Goal: Entertainment & Leisure: Browse casually

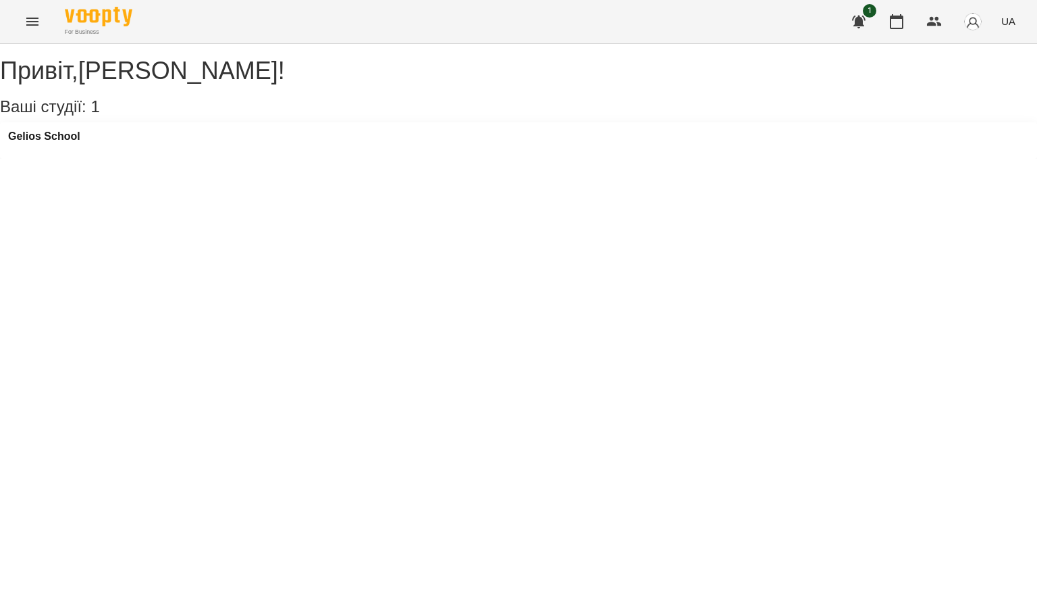
click at [27, 22] on icon "Menu" at bounding box center [32, 22] width 16 height 16
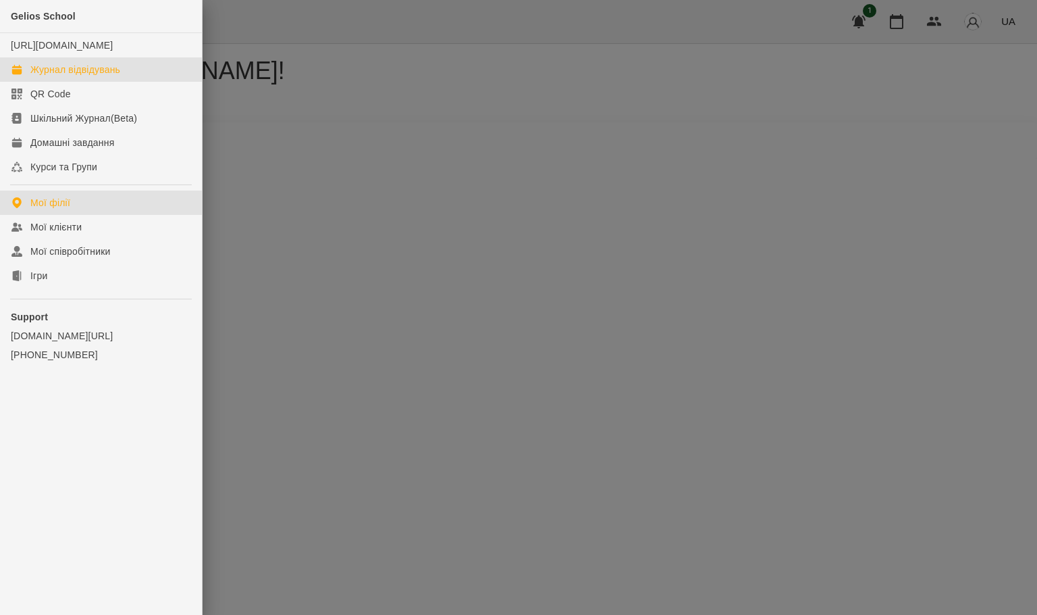
click at [61, 76] on div "Журнал відвідувань" at bounding box center [75, 70] width 90 height 14
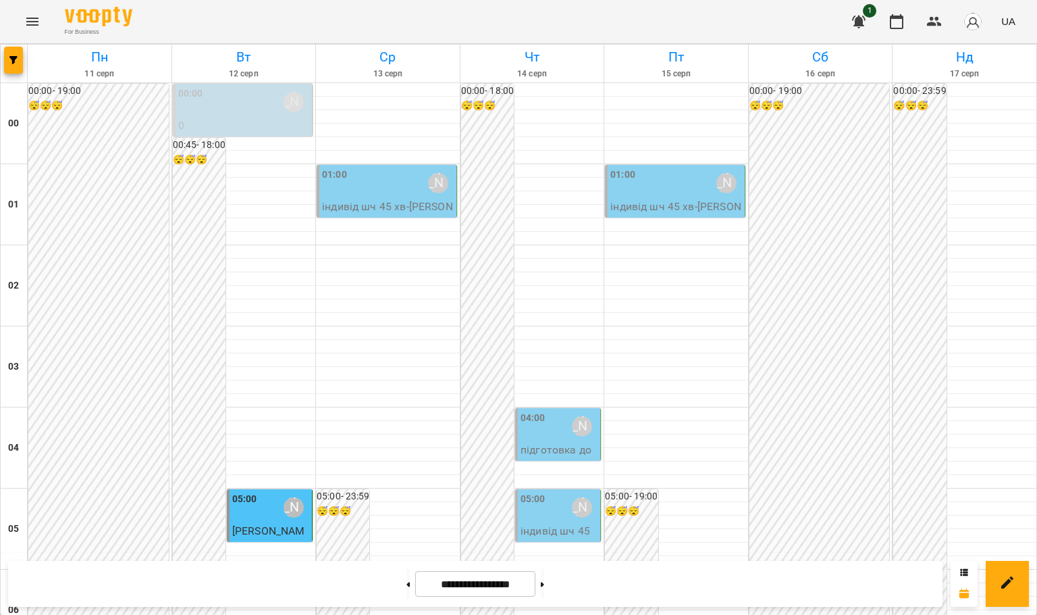
scroll to position [1474, 0]
click at [26, 23] on icon "Menu" at bounding box center [32, 22] width 16 height 16
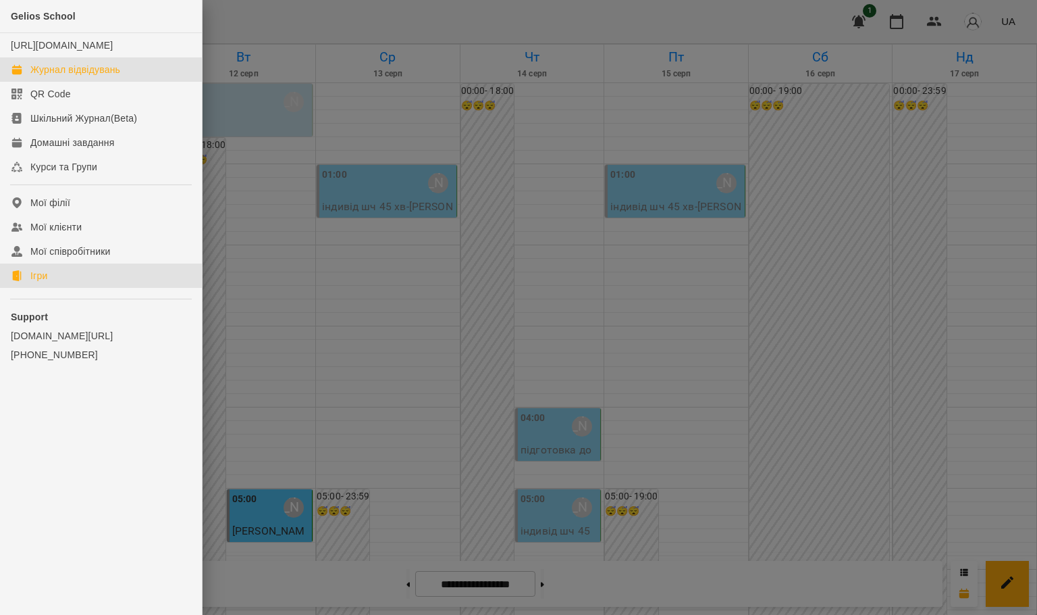
click at [73, 288] on link "Ігри" at bounding box center [101, 275] width 202 height 24
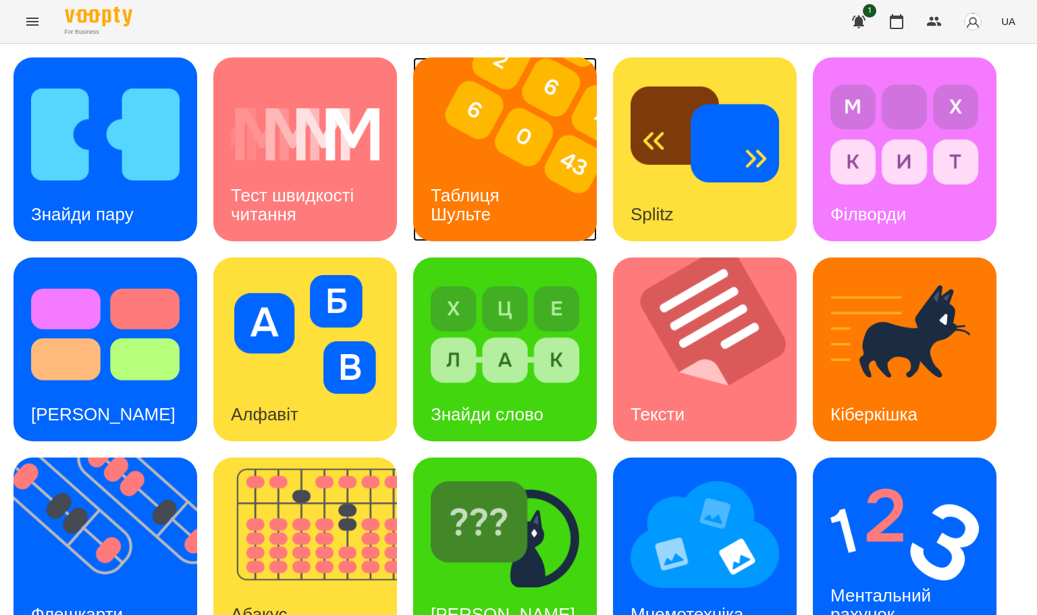
click at [462, 197] on h3 "Таблиця Шульте" at bounding box center [468, 204] width 74 height 39
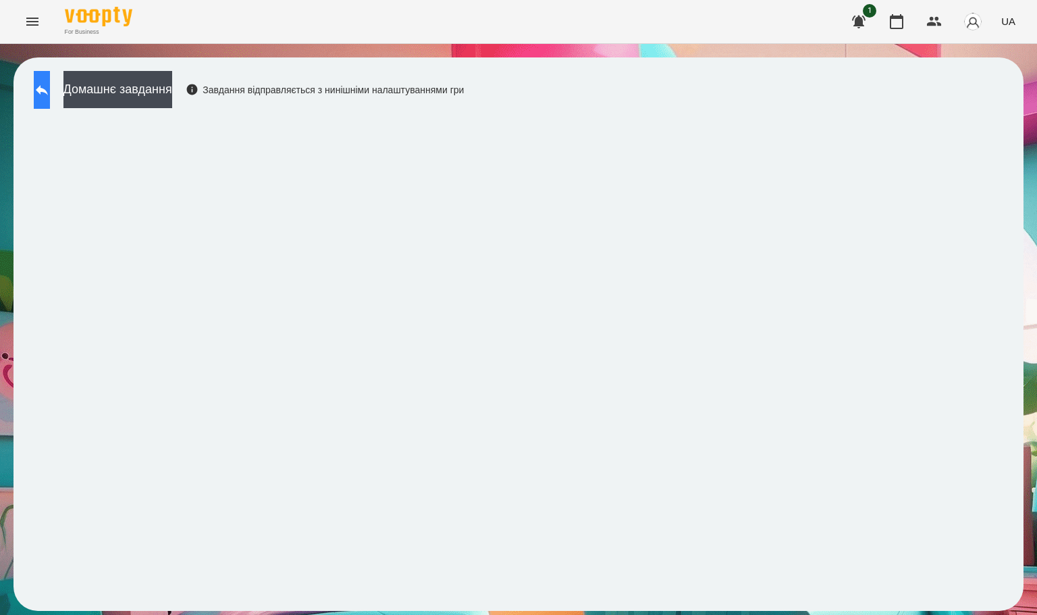
click at [50, 101] on button at bounding box center [42, 90] width 16 height 38
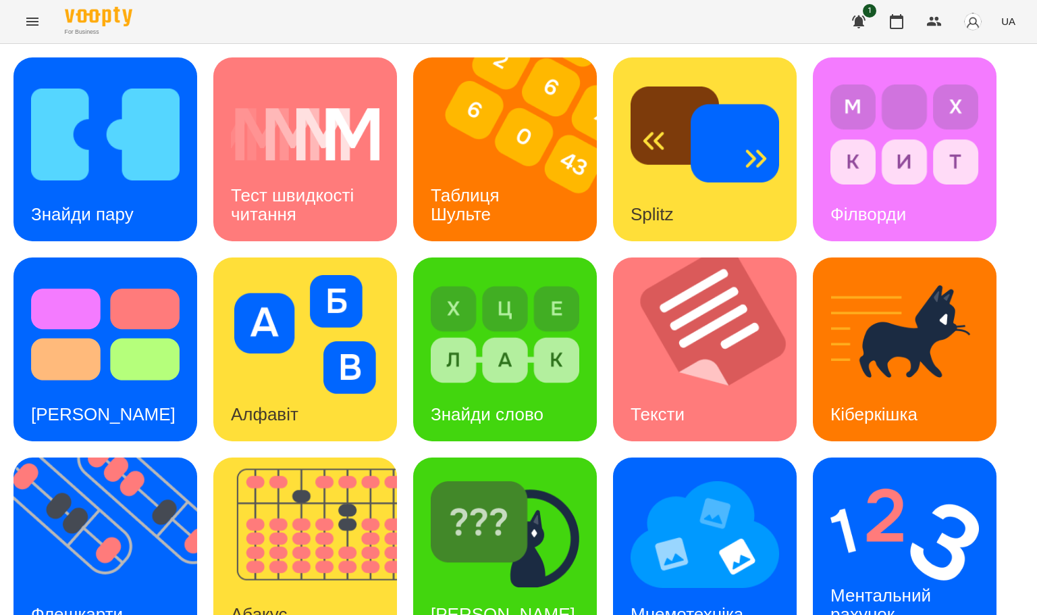
scroll to position [203, 0]
click at [307, 457] on img at bounding box center [313, 549] width 201 height 184
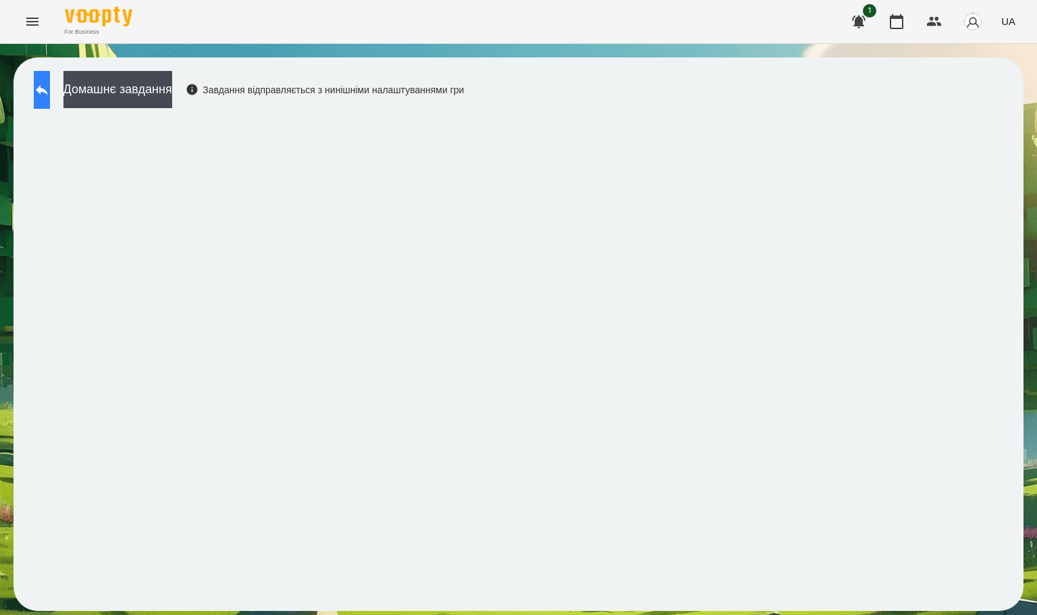
click at [50, 95] on icon at bounding box center [42, 90] width 16 height 16
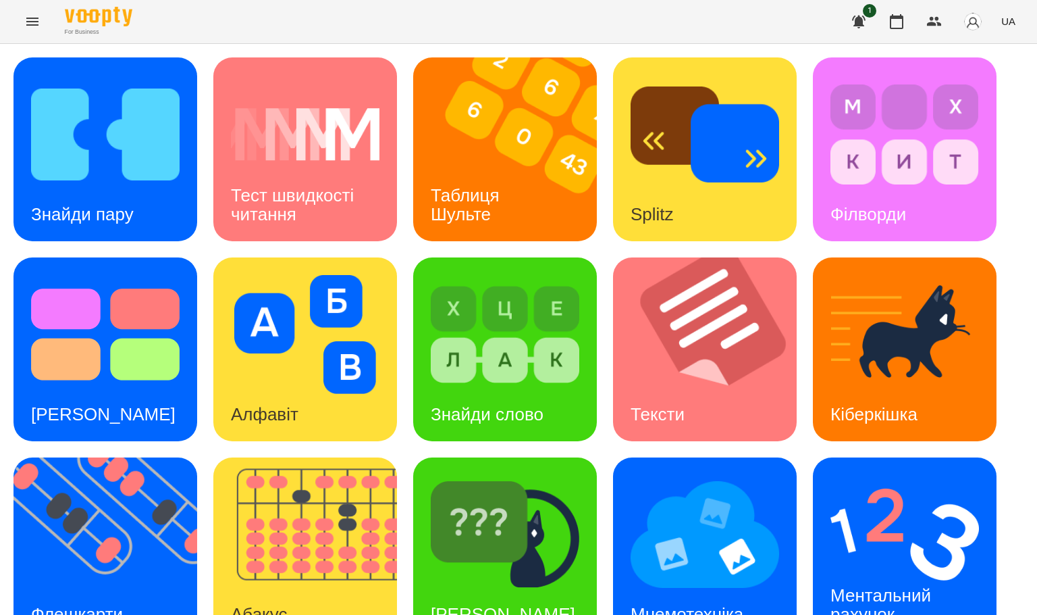
scroll to position [239, 0]
click at [142, 457] on img at bounding box center [114, 549] width 201 height 184
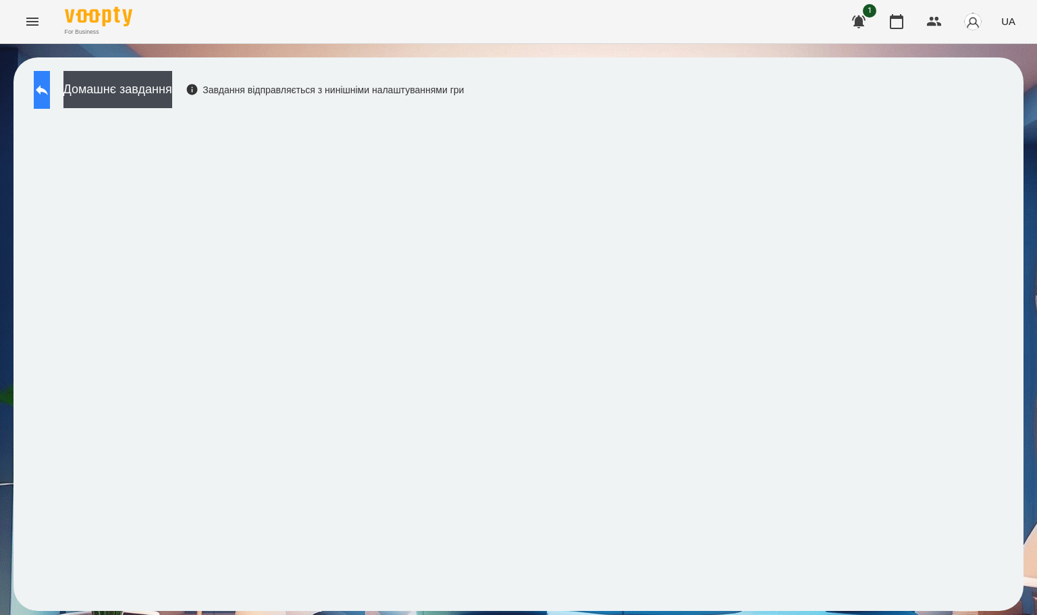
click at [50, 98] on button at bounding box center [42, 90] width 16 height 38
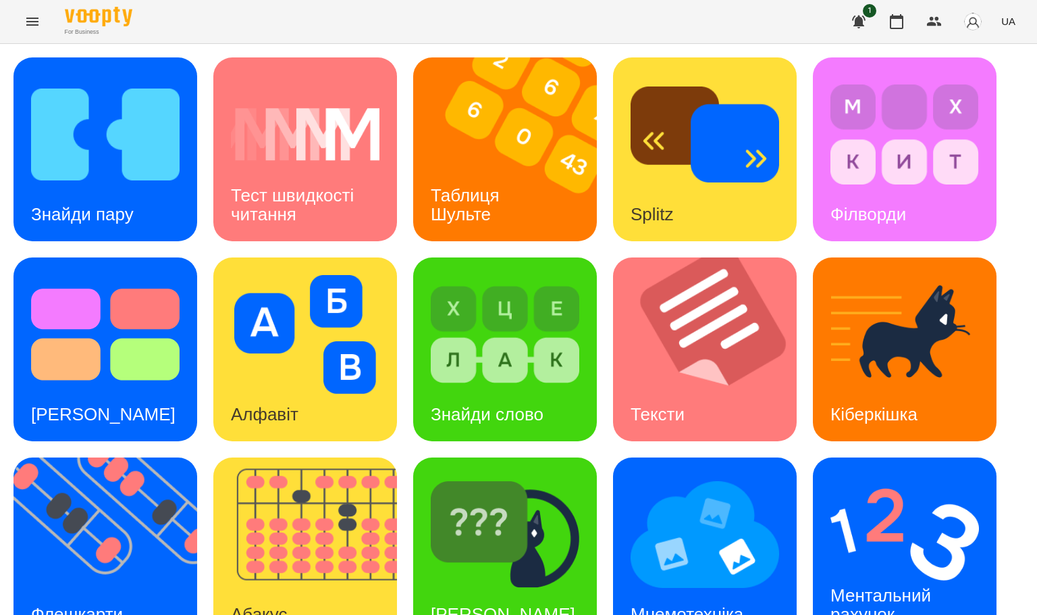
scroll to position [239, 0]
click at [97, 604] on h3 "Флешкарти" at bounding box center [77, 614] width 92 height 20
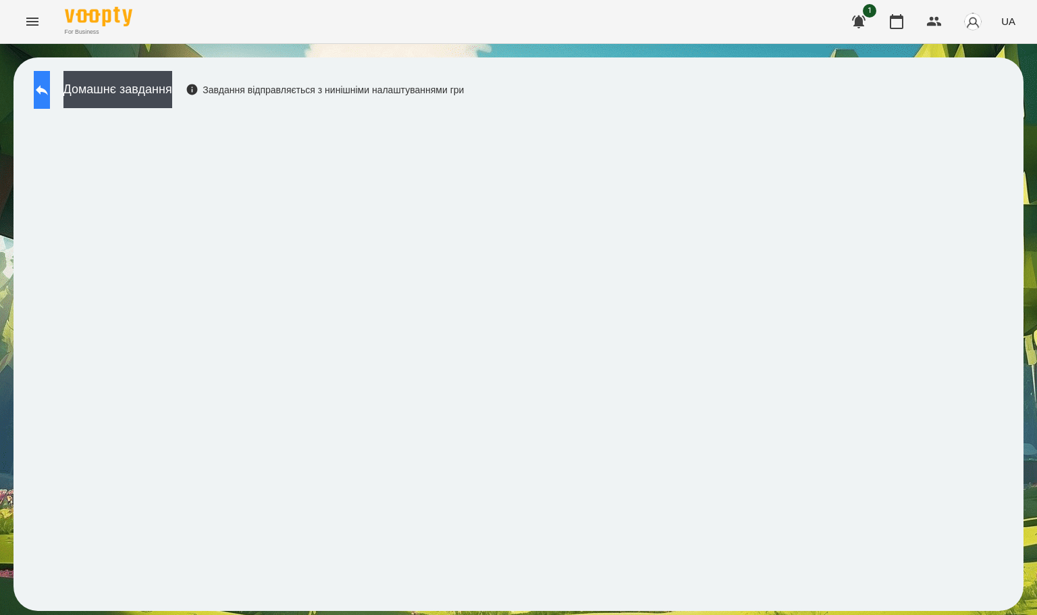
click at [47, 85] on icon at bounding box center [42, 90] width 16 height 16
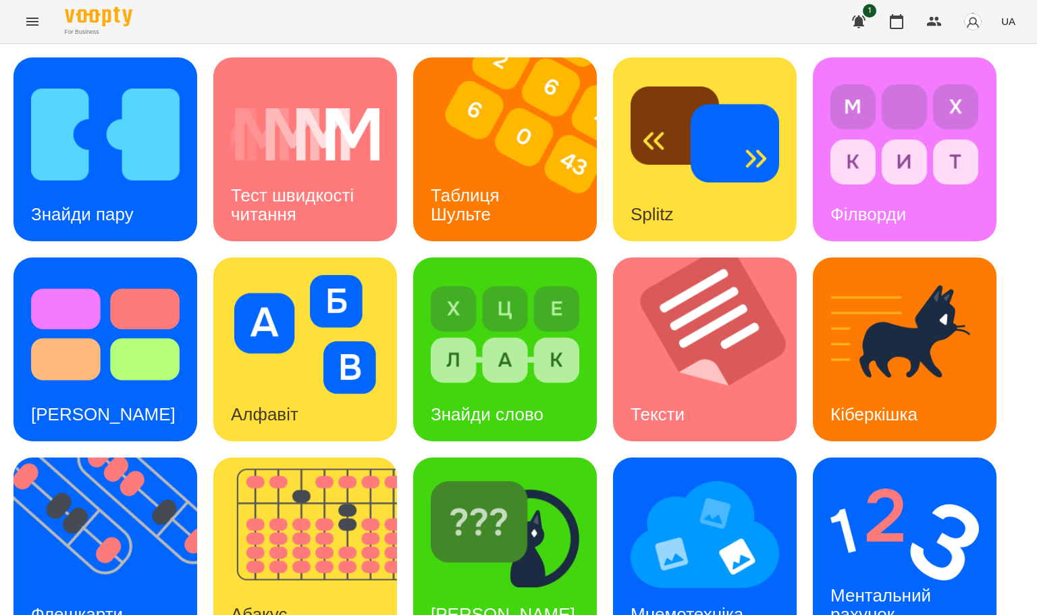
scroll to position [239, 0]
click at [146, 457] on img at bounding box center [114, 549] width 201 height 184
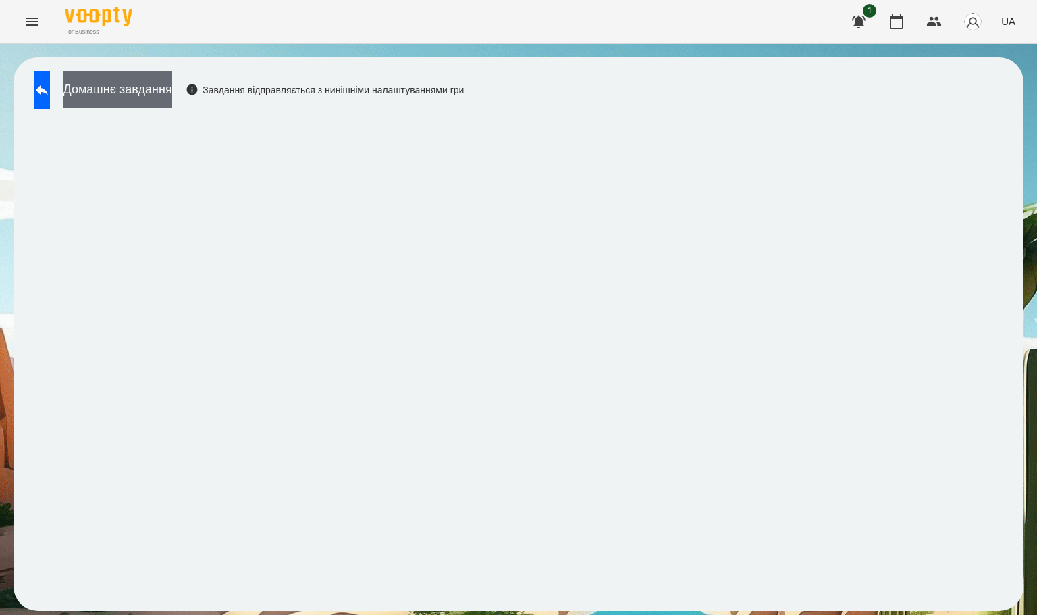
click at [172, 99] on button "Домашнє завдання" at bounding box center [117, 89] width 109 height 37
click at [43, 84] on button at bounding box center [42, 90] width 16 height 38
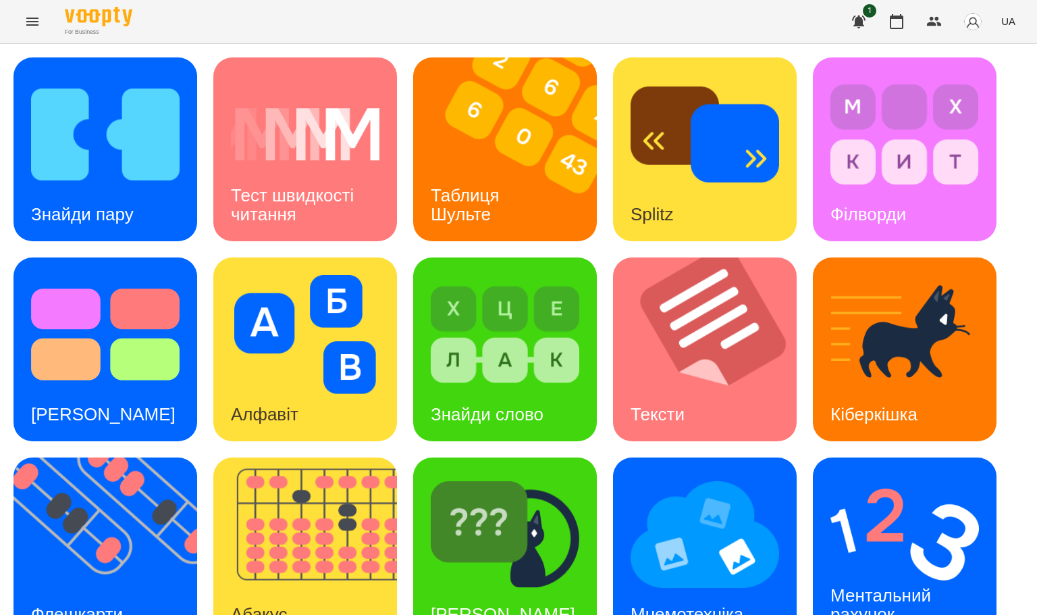
scroll to position [239, 0]
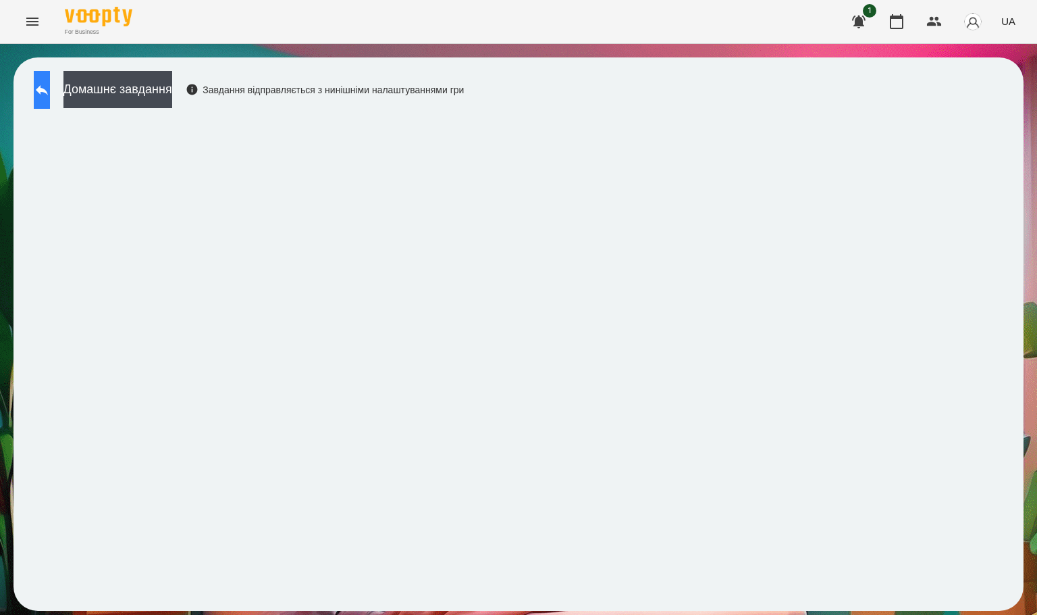
click at [45, 85] on button at bounding box center [42, 90] width 16 height 38
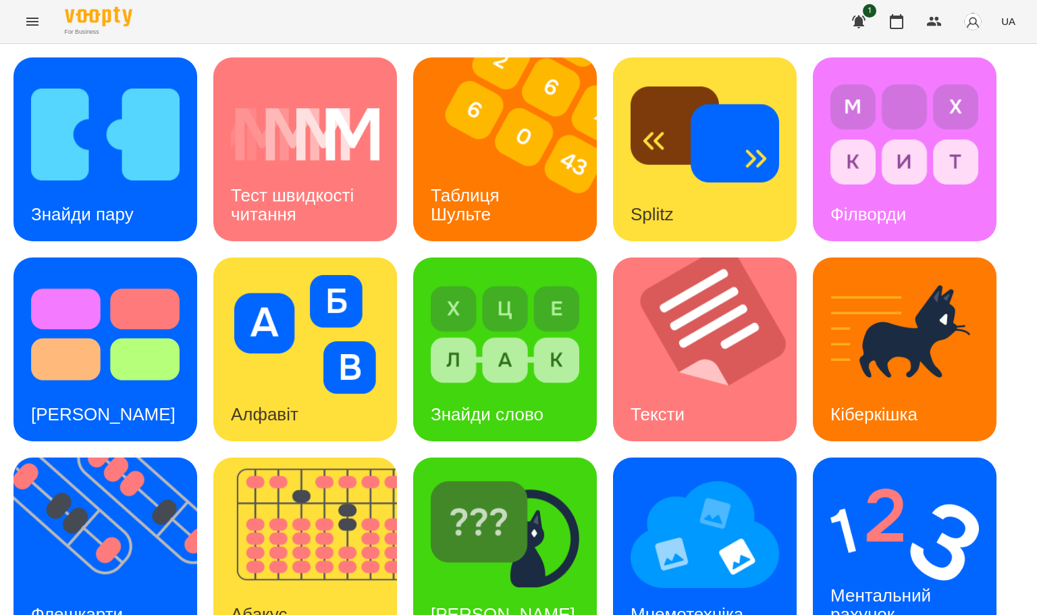
scroll to position [36, 0]
click at [851, 481] on img at bounding box center [905, 534] width 149 height 119
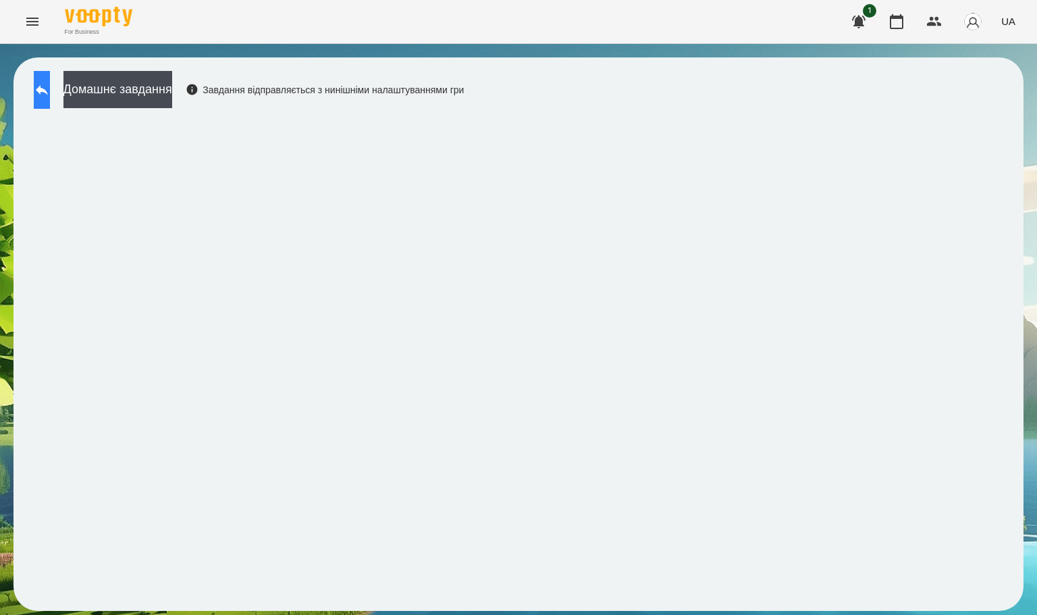
click at [50, 104] on button at bounding box center [42, 90] width 16 height 38
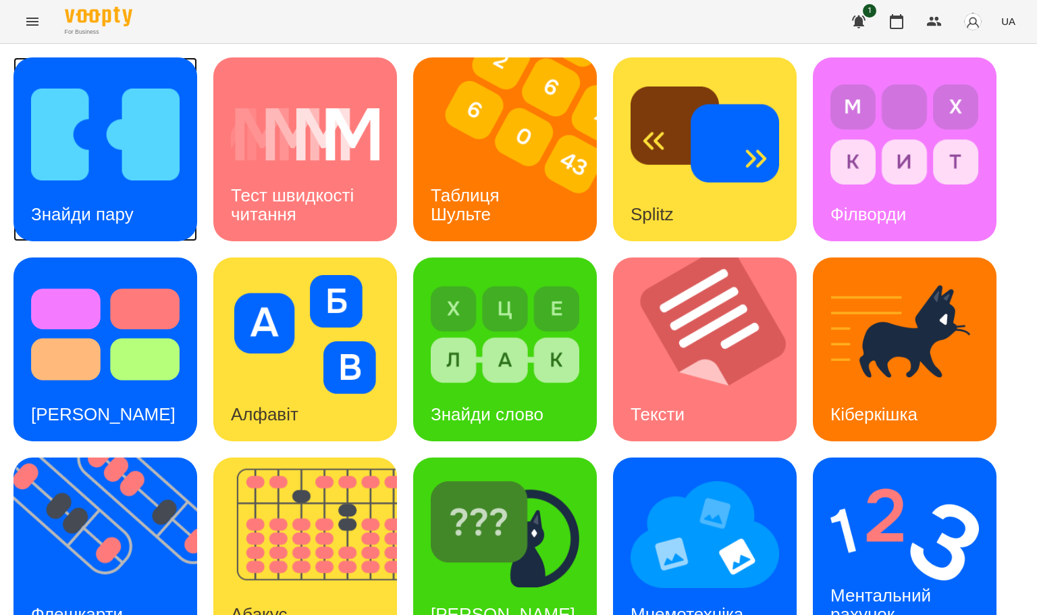
click at [93, 177] on img at bounding box center [105, 134] width 149 height 119
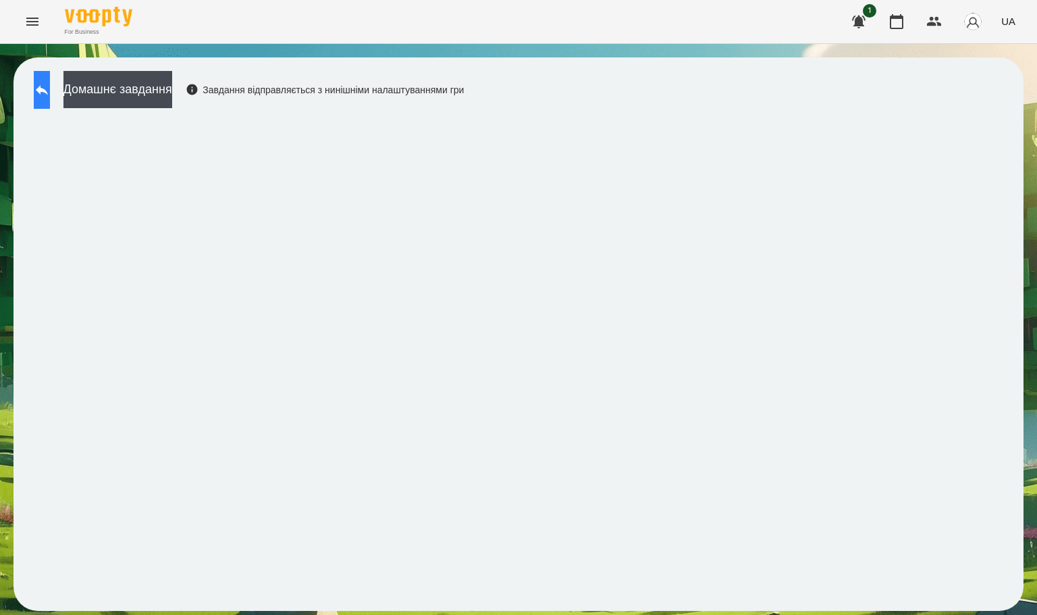
click at [50, 89] on icon at bounding box center [42, 90] width 16 height 16
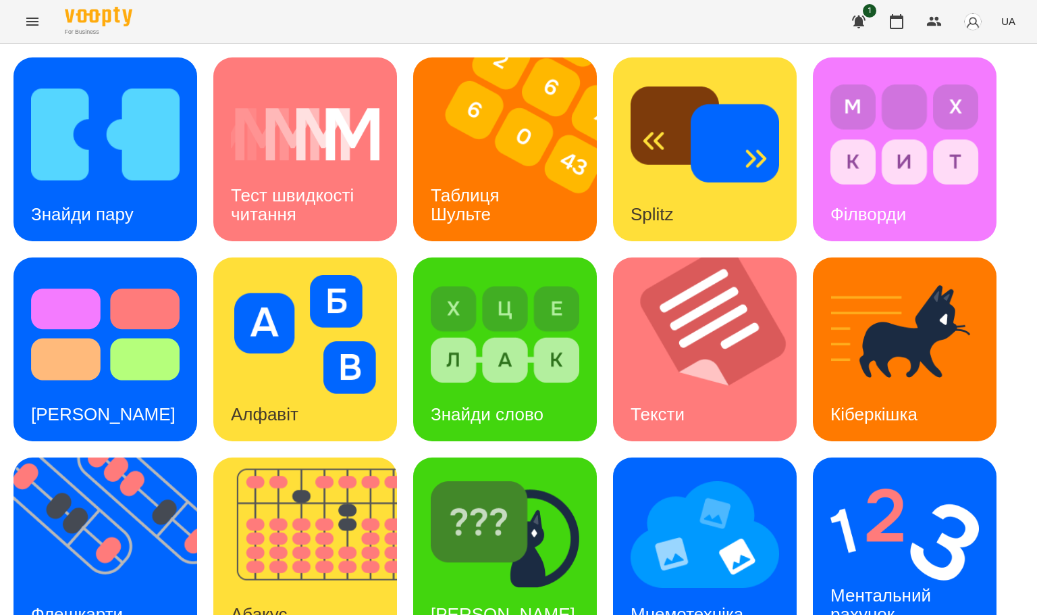
scroll to position [239, 0]
click at [93, 588] on div "Флешкарти" at bounding box center [77, 614] width 127 height 53
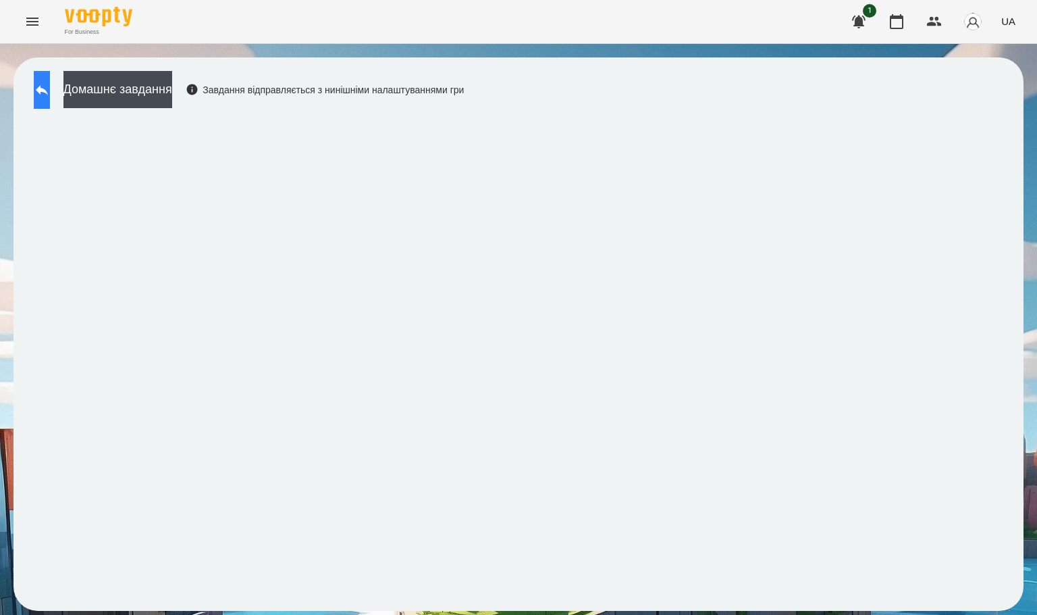
click at [39, 86] on button at bounding box center [42, 90] width 16 height 38
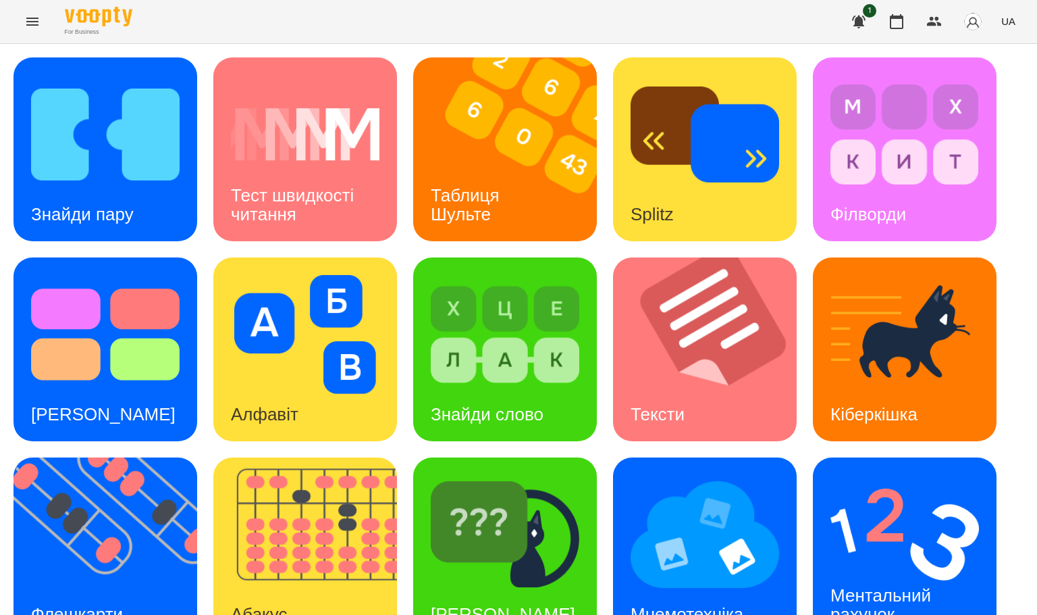
scroll to position [239, 0]
